Goal: Task Accomplishment & Management: Use online tool/utility

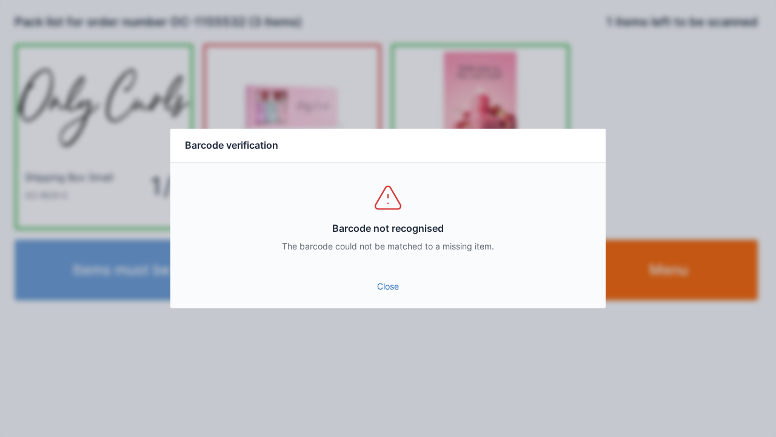
click at [388, 291] on link "Close" at bounding box center [388, 286] width 416 height 22
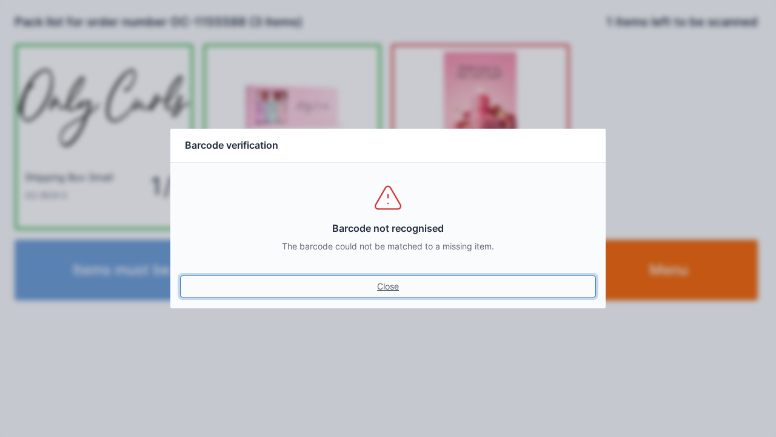
click at [379, 288] on link "Close" at bounding box center [388, 286] width 416 height 22
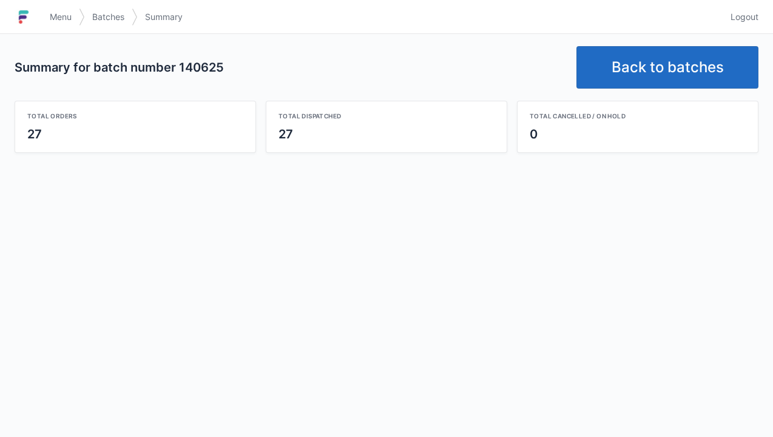
click at [668, 67] on link "Back to batches" at bounding box center [667, 67] width 182 height 42
